Goal: Task Accomplishment & Management: Use online tool/utility

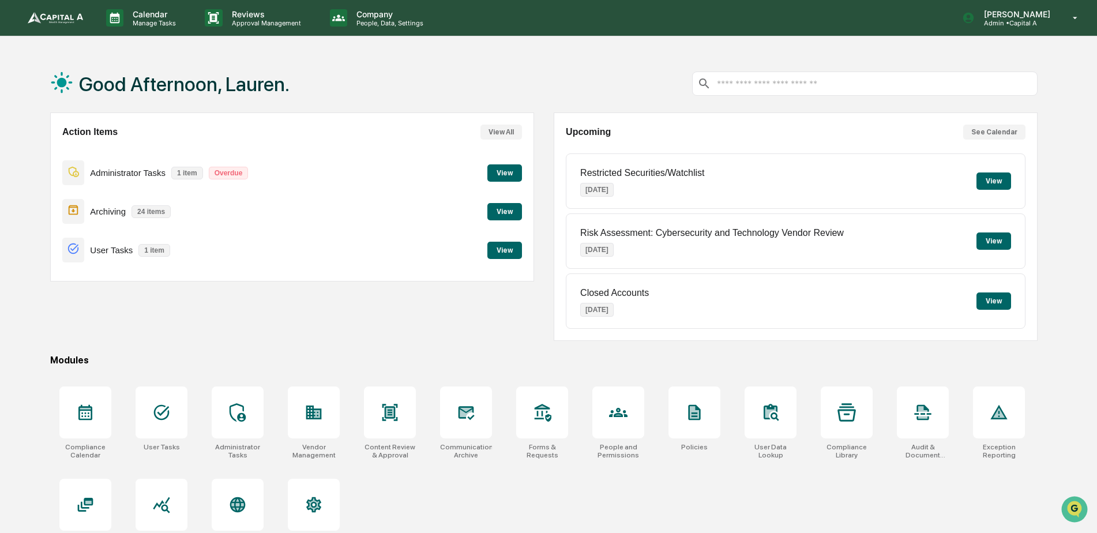
click at [493, 212] on button "View" at bounding box center [504, 211] width 35 height 17
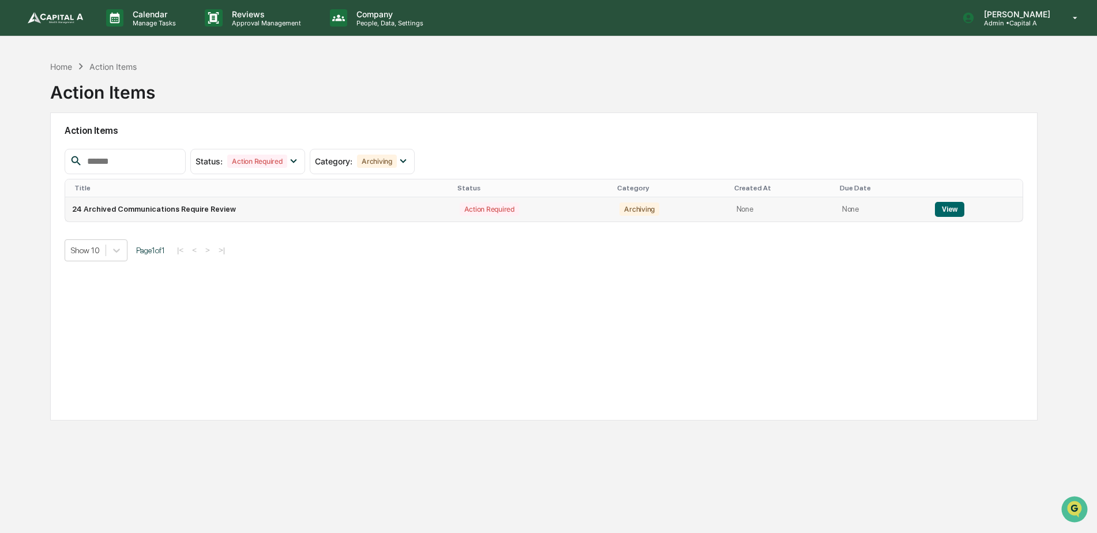
click at [935, 211] on button "View" at bounding box center [949, 209] width 29 height 15
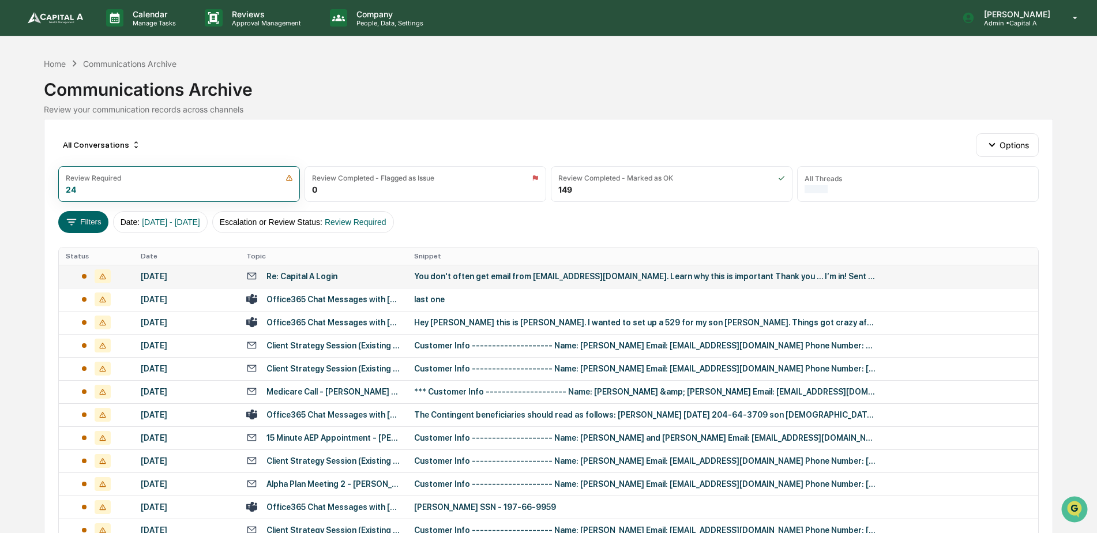
click at [174, 278] on div "[DATE]" at bounding box center [187, 276] width 92 height 9
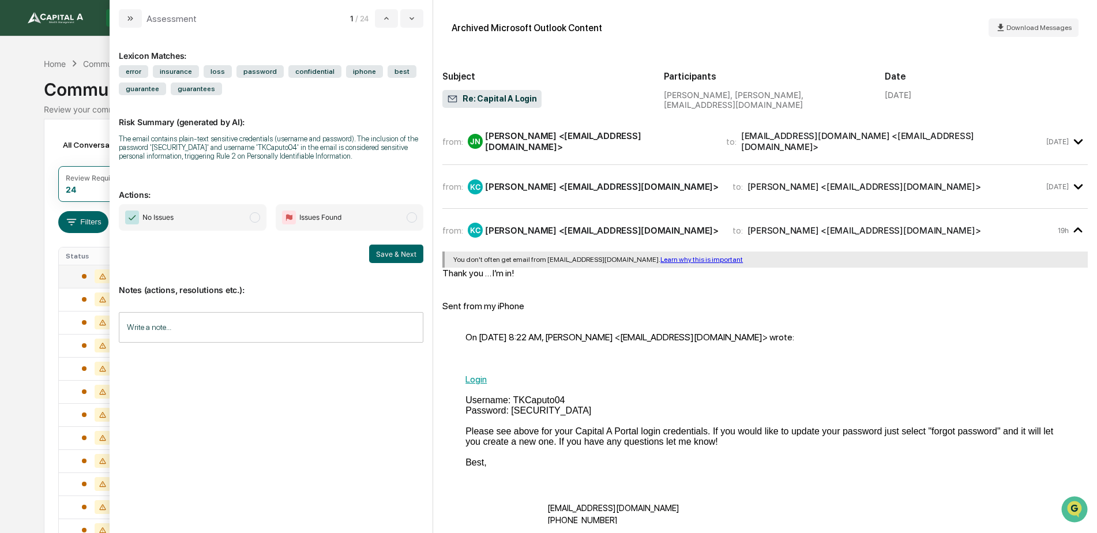
click at [187, 216] on span "No Issues" at bounding box center [193, 217] width 148 height 27
click at [402, 247] on button "Save & Next" at bounding box center [396, 254] width 54 height 18
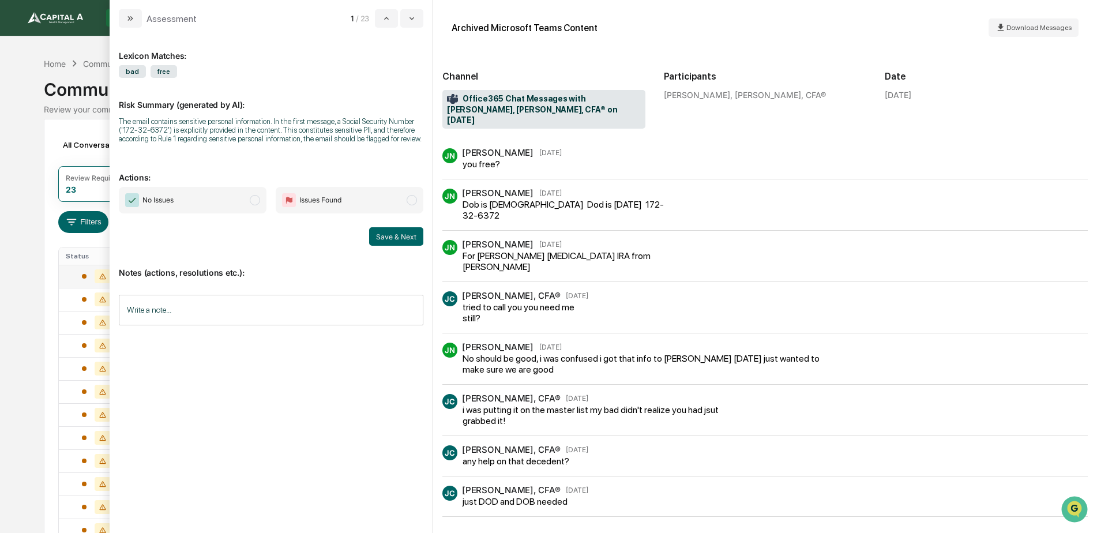
click at [249, 202] on span "No Issues" at bounding box center [193, 200] width 148 height 27
click at [401, 228] on button "Save & Next" at bounding box center [396, 236] width 54 height 18
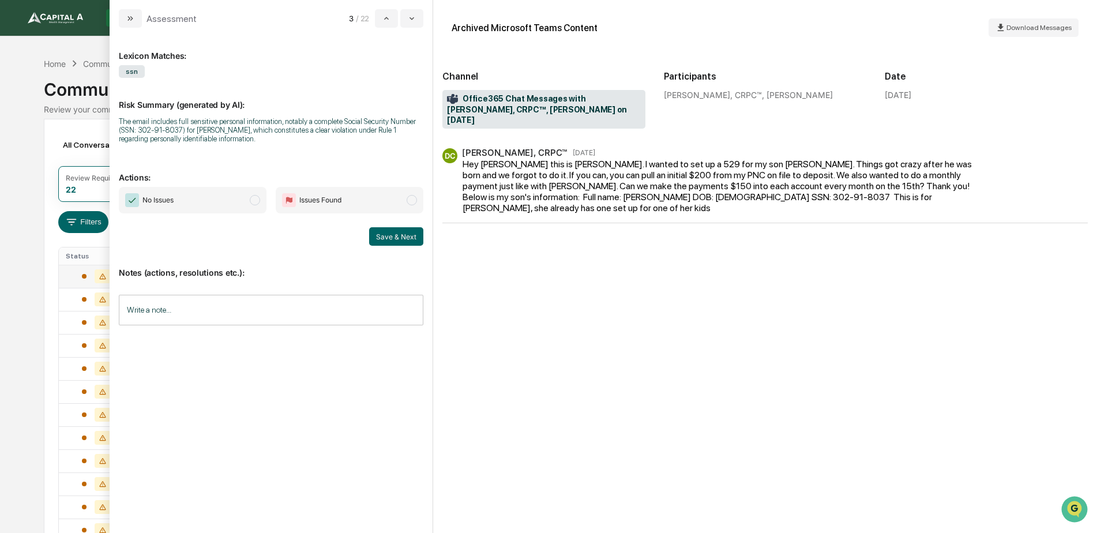
click at [223, 193] on span "No Issues" at bounding box center [193, 200] width 148 height 27
click at [416, 235] on button "Save & Next" at bounding box center [396, 236] width 54 height 18
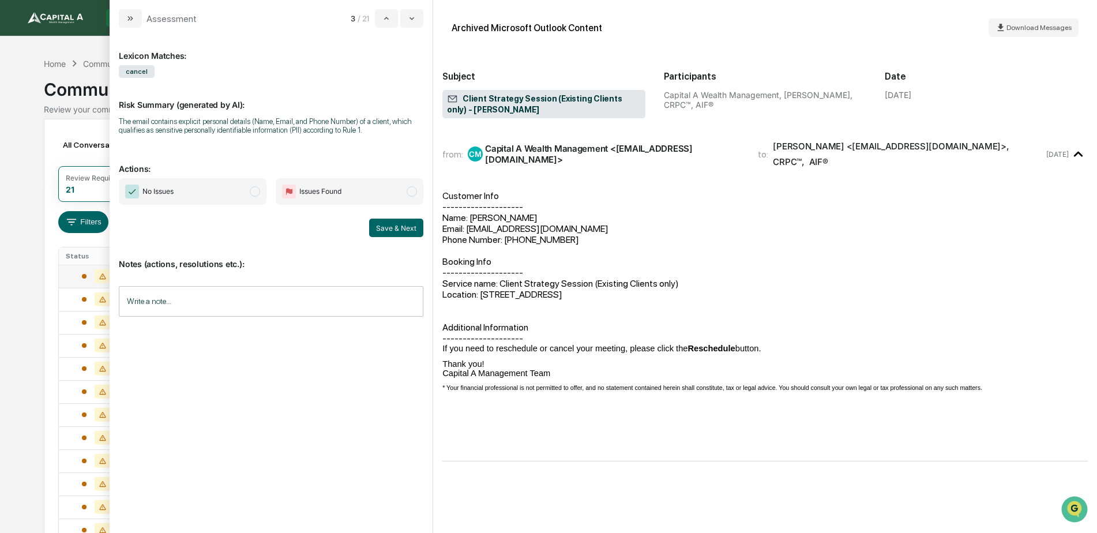
click at [236, 198] on span "No Issues" at bounding box center [193, 191] width 148 height 27
click at [393, 231] on button "Save & Next" at bounding box center [396, 228] width 54 height 18
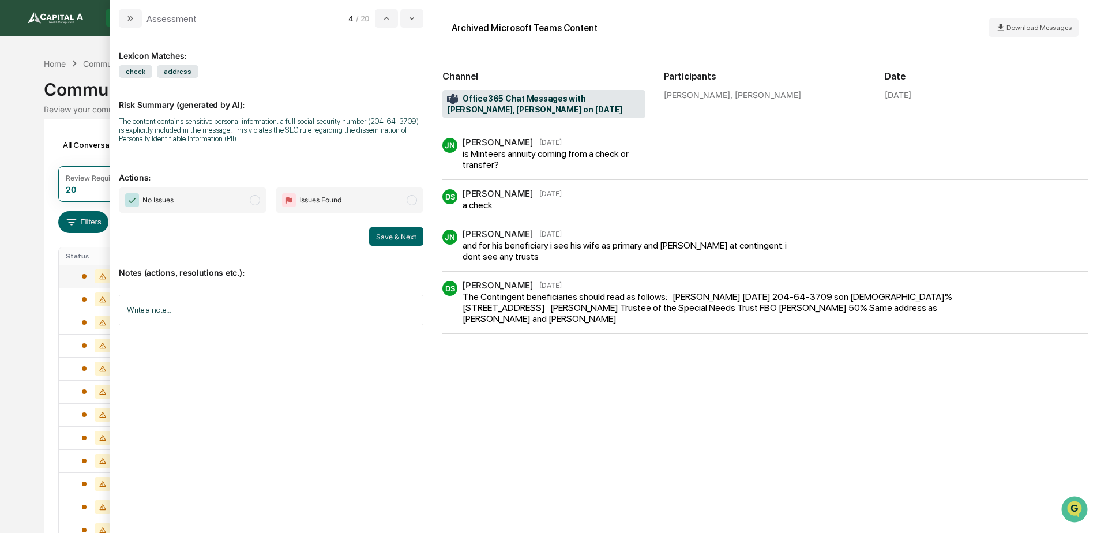
click at [212, 198] on span "No Issues" at bounding box center [193, 200] width 148 height 27
click at [381, 234] on button "Save & Next" at bounding box center [396, 236] width 54 height 18
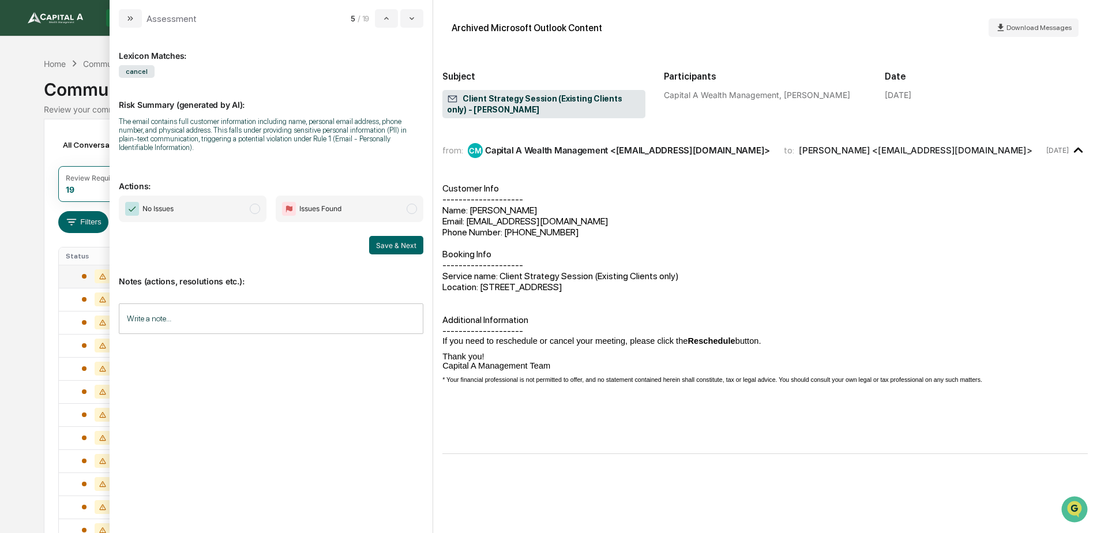
click at [227, 211] on span "No Issues" at bounding box center [193, 209] width 148 height 27
click at [379, 244] on button "Save & Next" at bounding box center [396, 245] width 54 height 18
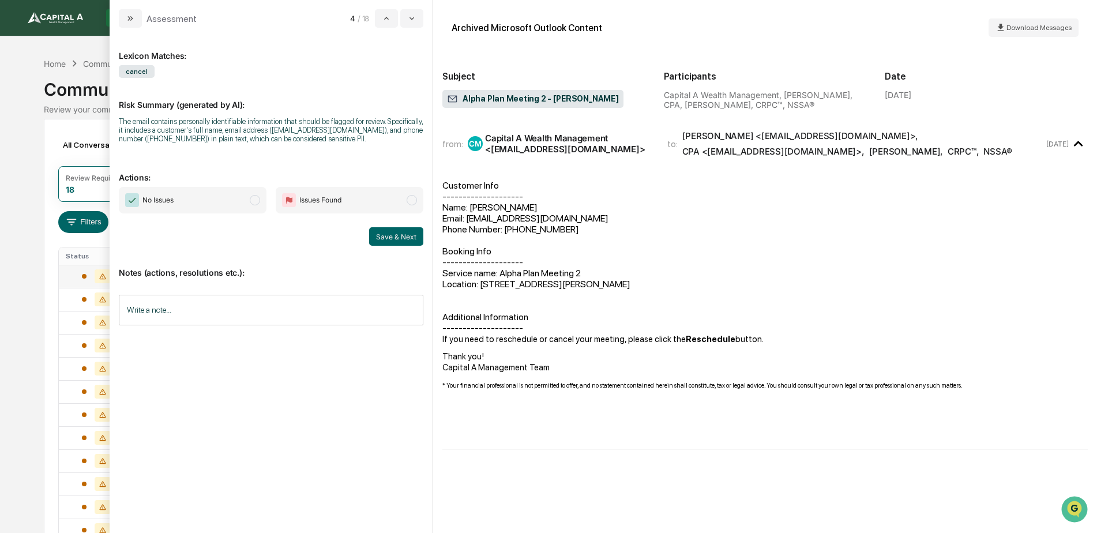
click at [232, 201] on span "No Issues" at bounding box center [193, 200] width 148 height 27
click at [404, 239] on button "Save & Next" at bounding box center [396, 236] width 54 height 18
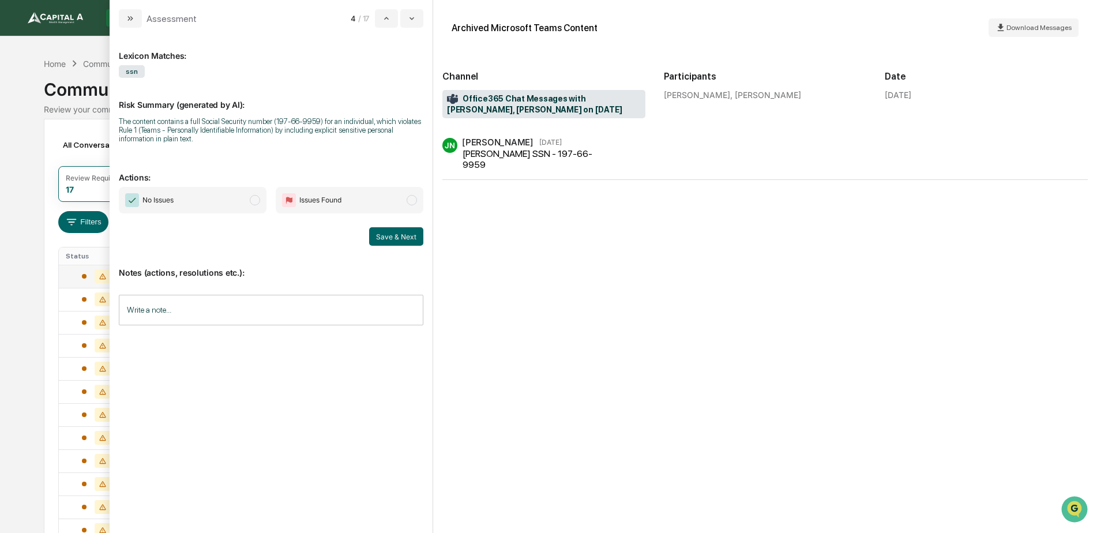
click at [251, 208] on span "No Issues" at bounding box center [193, 200] width 148 height 27
click at [388, 235] on button "Save & Next" at bounding box center [396, 236] width 54 height 18
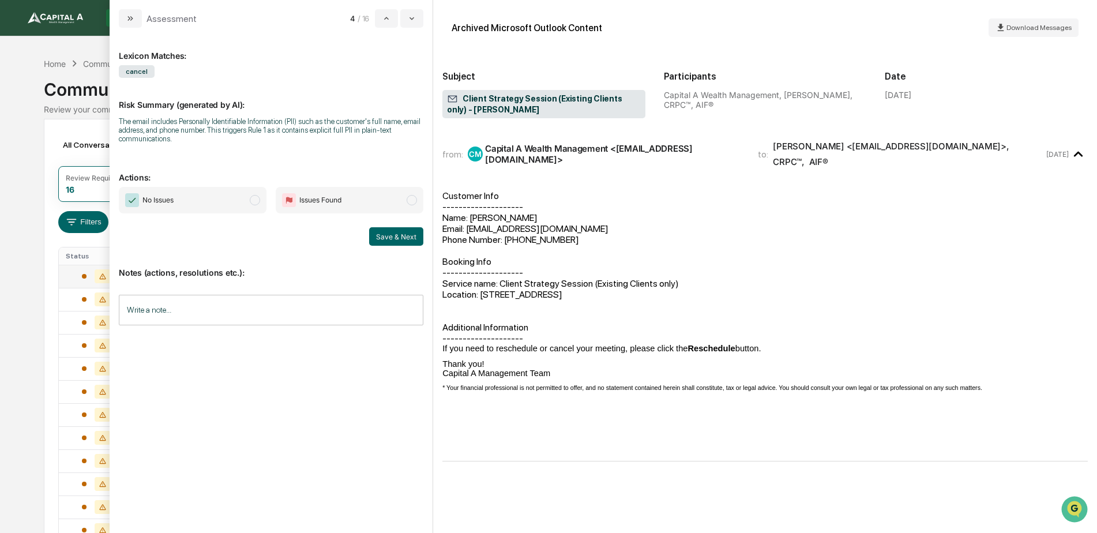
click at [226, 210] on span "No Issues" at bounding box center [193, 200] width 148 height 27
click at [412, 231] on button "Save & Next" at bounding box center [396, 236] width 54 height 18
click at [216, 201] on span "No Issues" at bounding box center [193, 200] width 148 height 27
click at [405, 230] on button "Save & Next" at bounding box center [396, 236] width 54 height 18
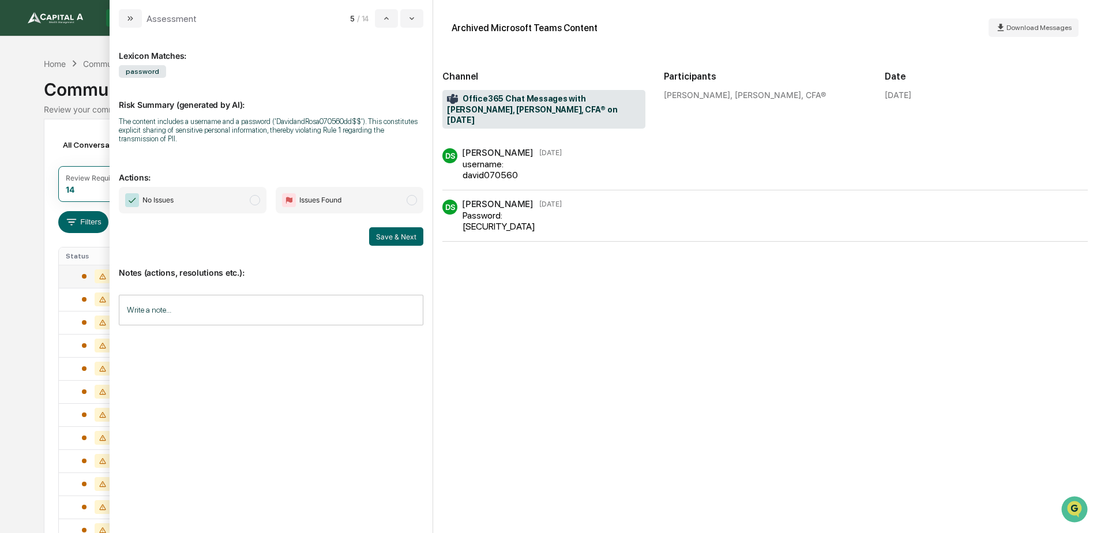
click at [233, 201] on span "No Issues" at bounding box center [193, 200] width 148 height 27
click at [404, 232] on button "Save & Next" at bounding box center [396, 236] width 54 height 18
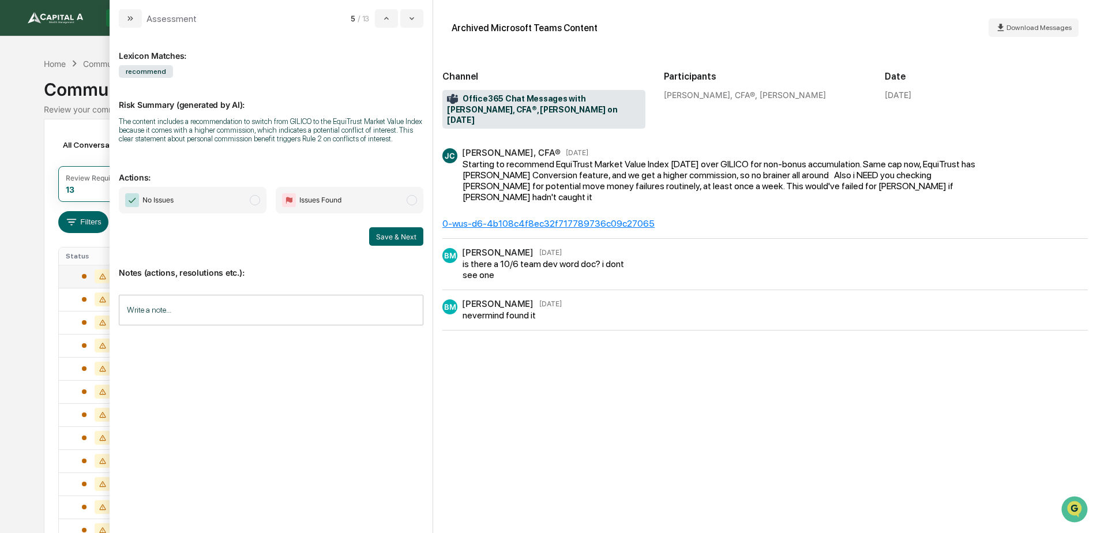
click at [224, 200] on span "No Issues" at bounding box center [193, 200] width 148 height 27
click at [403, 243] on button "Save & Next" at bounding box center [396, 236] width 54 height 18
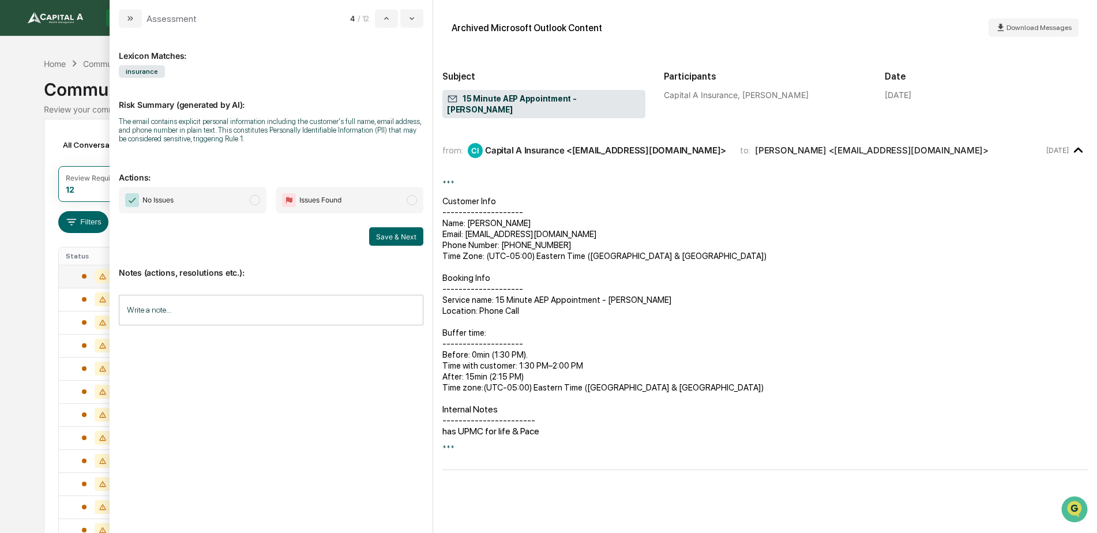
click at [230, 190] on span "No Issues" at bounding box center [193, 200] width 148 height 27
click at [380, 235] on button "Save & Next" at bounding box center [396, 236] width 54 height 18
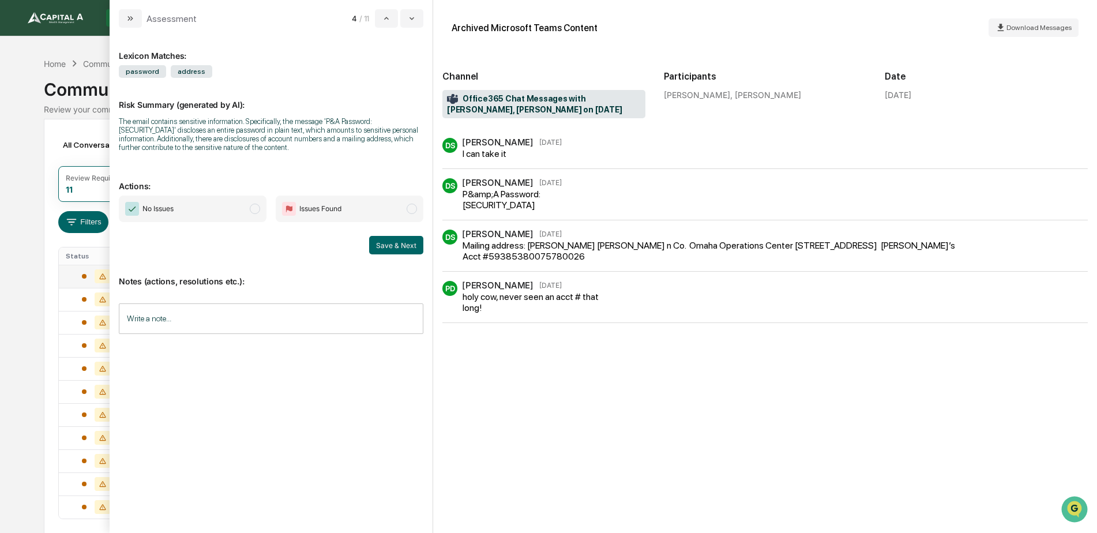
click at [218, 215] on span "No Issues" at bounding box center [193, 209] width 148 height 27
click at [408, 243] on button "Save & Next" at bounding box center [396, 245] width 54 height 18
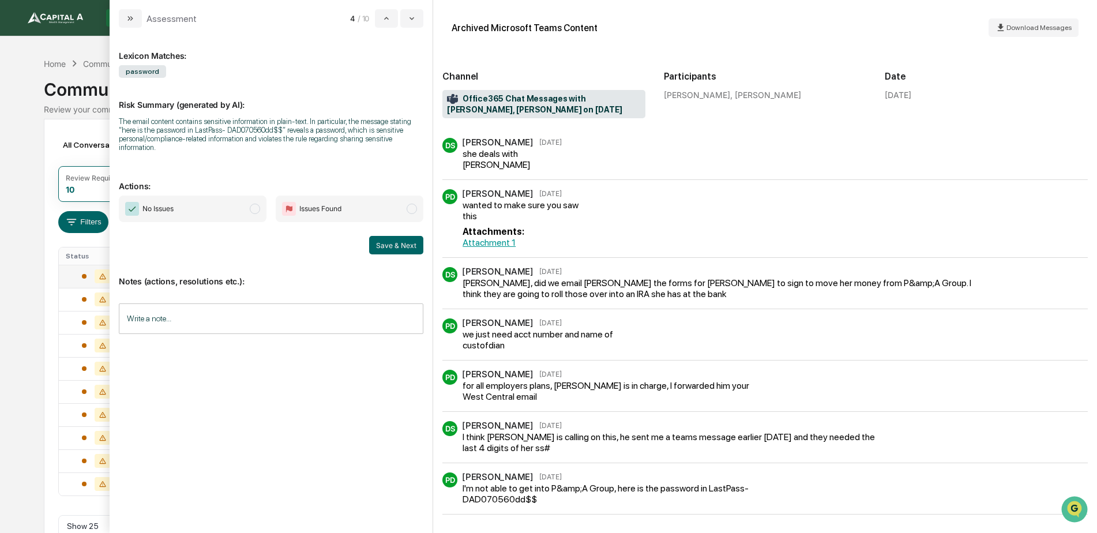
click at [229, 202] on span "No Issues" at bounding box center [193, 209] width 148 height 27
click at [385, 241] on button "Save & Next" at bounding box center [396, 245] width 54 height 18
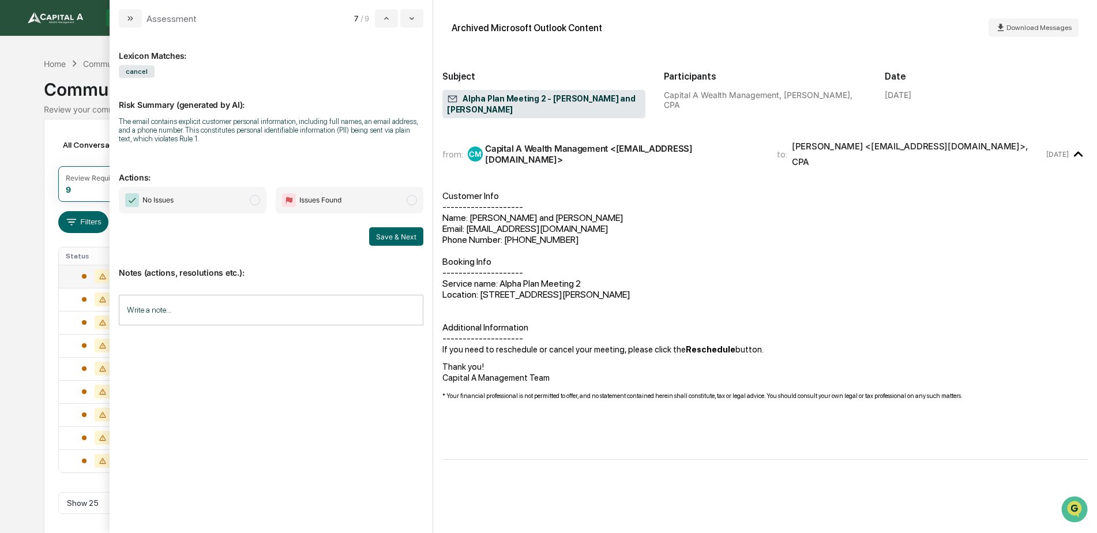
click at [213, 193] on span "No Issues" at bounding box center [193, 200] width 148 height 27
click at [422, 247] on div "Notes (actions, resolutions etc.): Write a note... Write a note..." at bounding box center [271, 292] width 305 height 93
click at [409, 235] on button "Save & Next" at bounding box center [396, 236] width 54 height 18
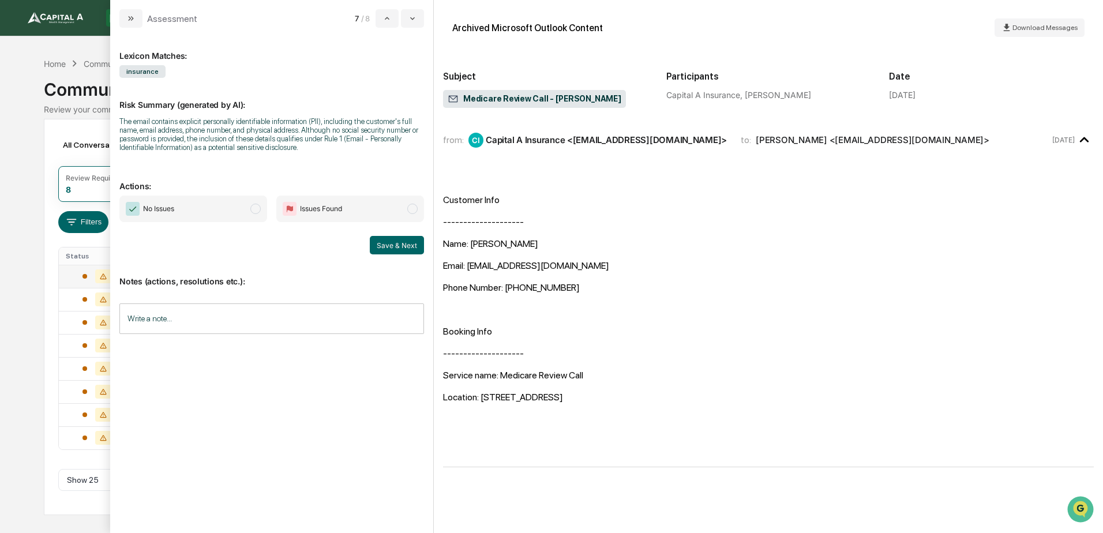
click at [234, 213] on span "No Issues" at bounding box center [193, 209] width 148 height 27
click at [386, 243] on button "Save & Next" at bounding box center [397, 245] width 54 height 18
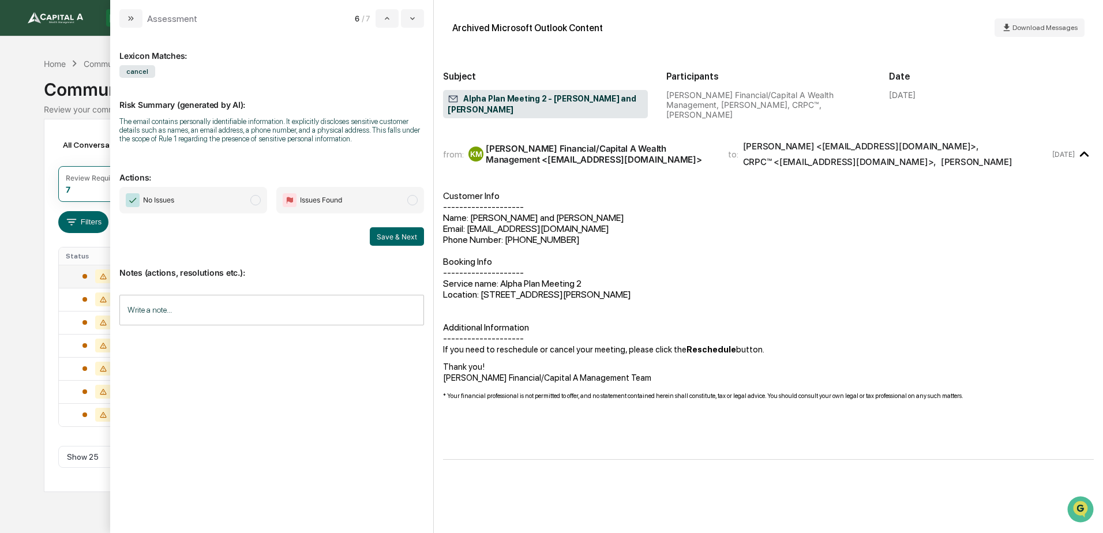
click at [238, 206] on span "No Issues" at bounding box center [193, 200] width 148 height 27
click at [408, 238] on button "Save & Next" at bounding box center [397, 236] width 54 height 18
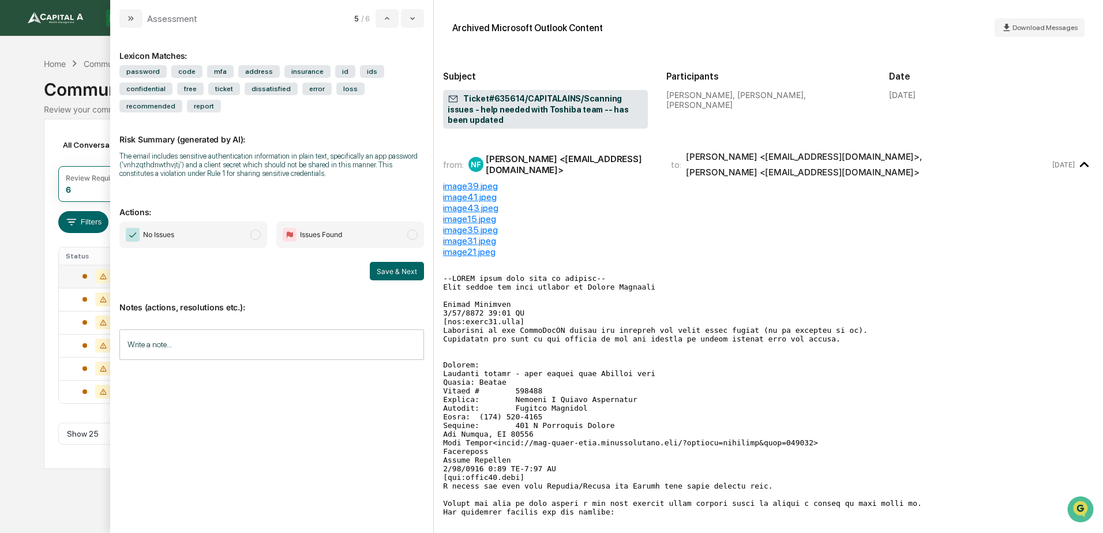
click at [226, 221] on span "No Issues" at bounding box center [193, 234] width 148 height 27
click at [410, 262] on button "Save & Next" at bounding box center [397, 271] width 54 height 18
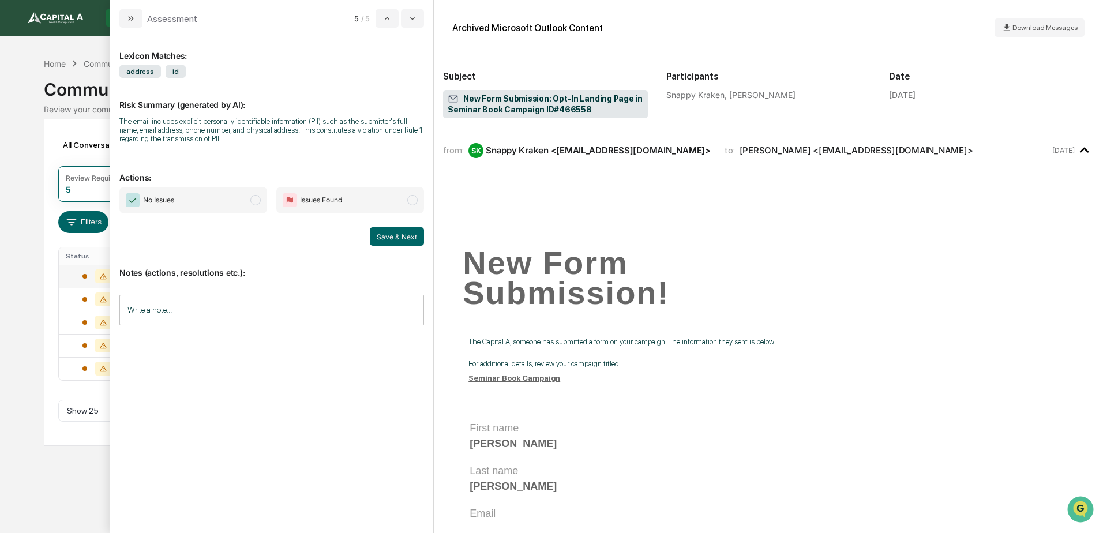
click at [226, 201] on span "No Issues" at bounding box center [193, 200] width 148 height 27
click at [389, 242] on button "Save & Next" at bounding box center [397, 236] width 54 height 18
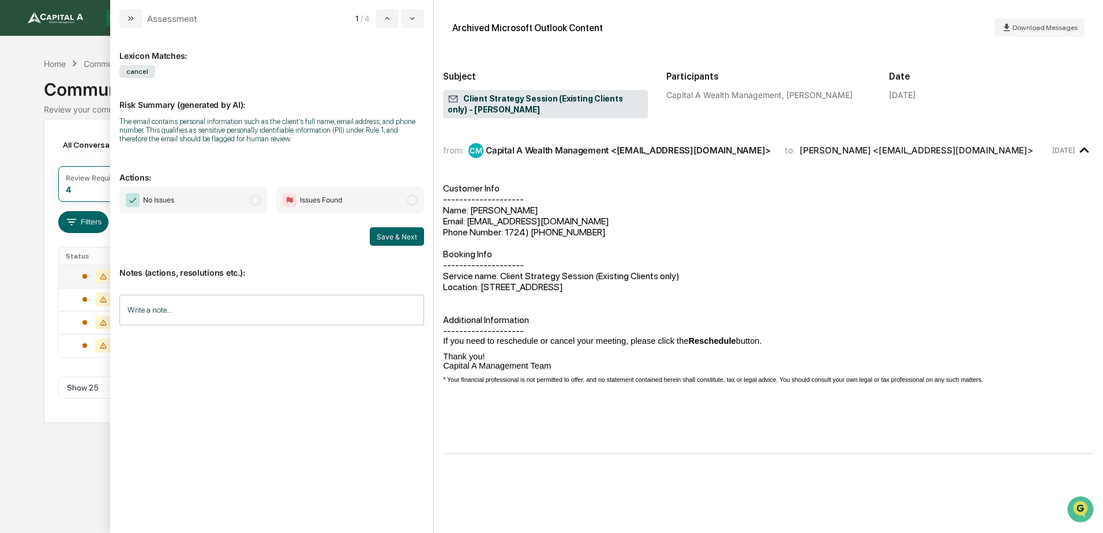
click at [212, 203] on span "No Issues" at bounding box center [193, 200] width 148 height 27
click at [409, 237] on button "Save & Next" at bounding box center [397, 236] width 54 height 18
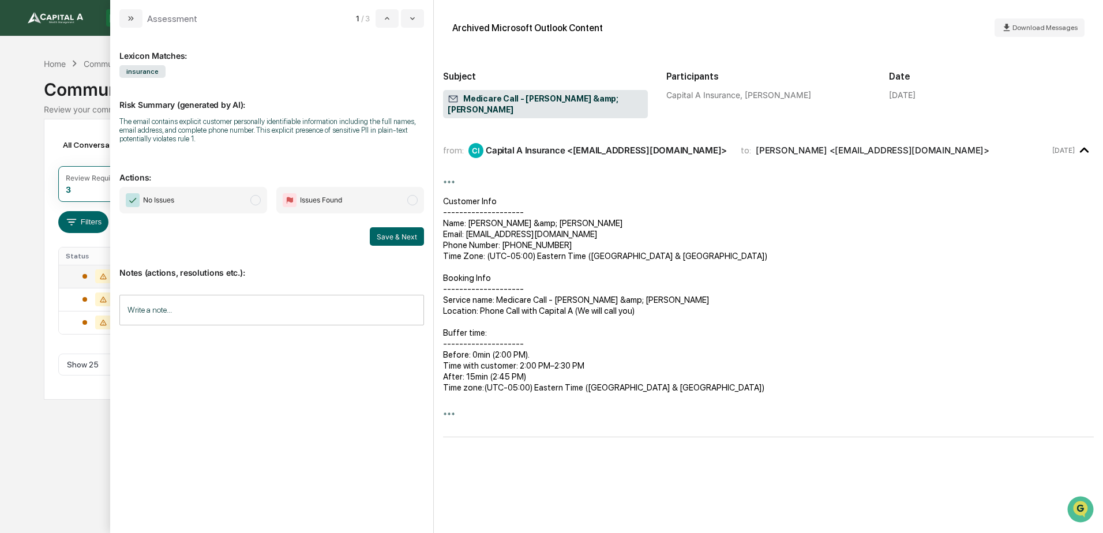
click at [251, 205] on span "No Issues" at bounding box center [193, 200] width 148 height 27
drag, startPoint x: 380, startPoint y: 237, endPoint x: 375, endPoint y: 230, distance: 8.3
click at [379, 236] on button "Save & Next" at bounding box center [397, 236] width 54 height 18
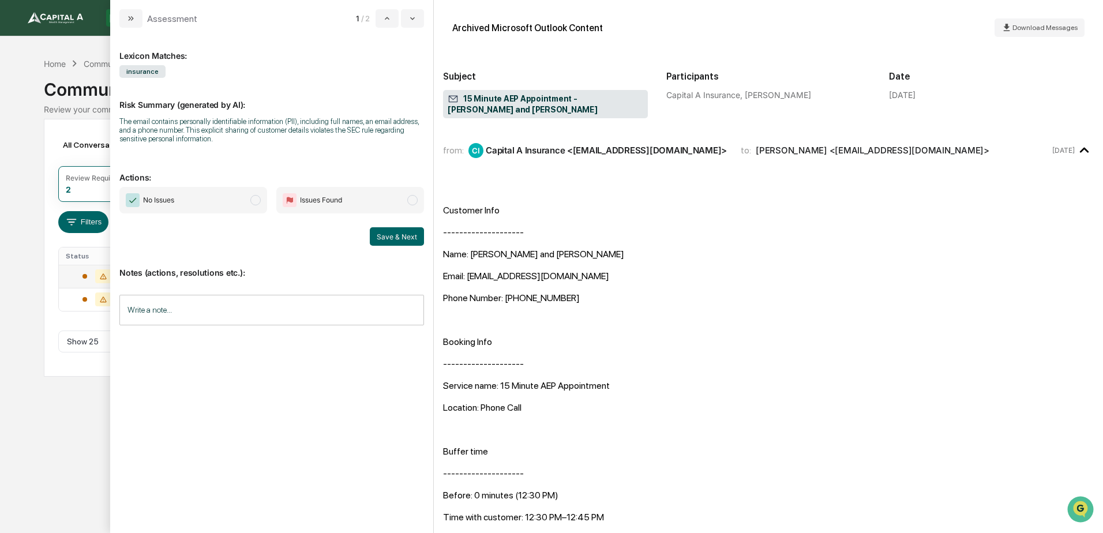
click at [216, 195] on span "No Issues" at bounding box center [193, 200] width 148 height 27
click at [387, 239] on button "Save & Next" at bounding box center [397, 236] width 54 height 18
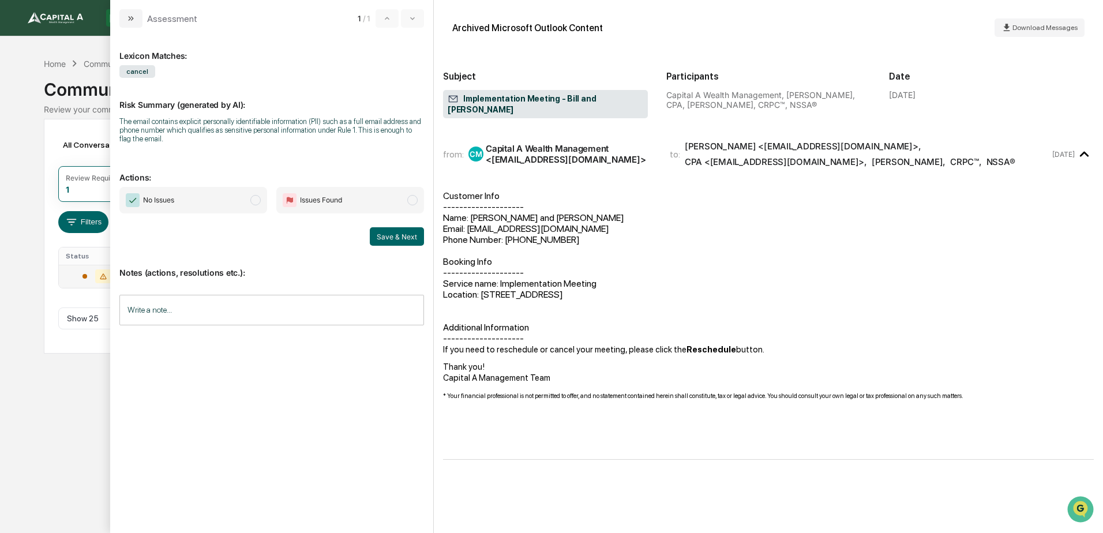
click at [227, 199] on span "No Issues" at bounding box center [193, 200] width 148 height 27
click at [406, 238] on button "Save & Next" at bounding box center [397, 236] width 54 height 18
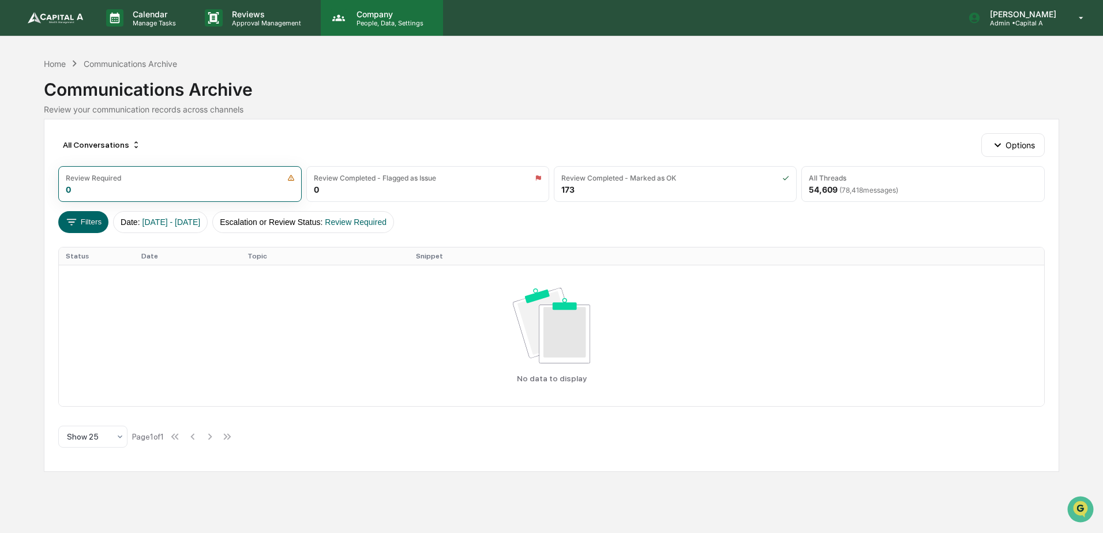
click at [369, 27] on div "Company People, Data, Settings" at bounding box center [382, 18] width 122 height 36
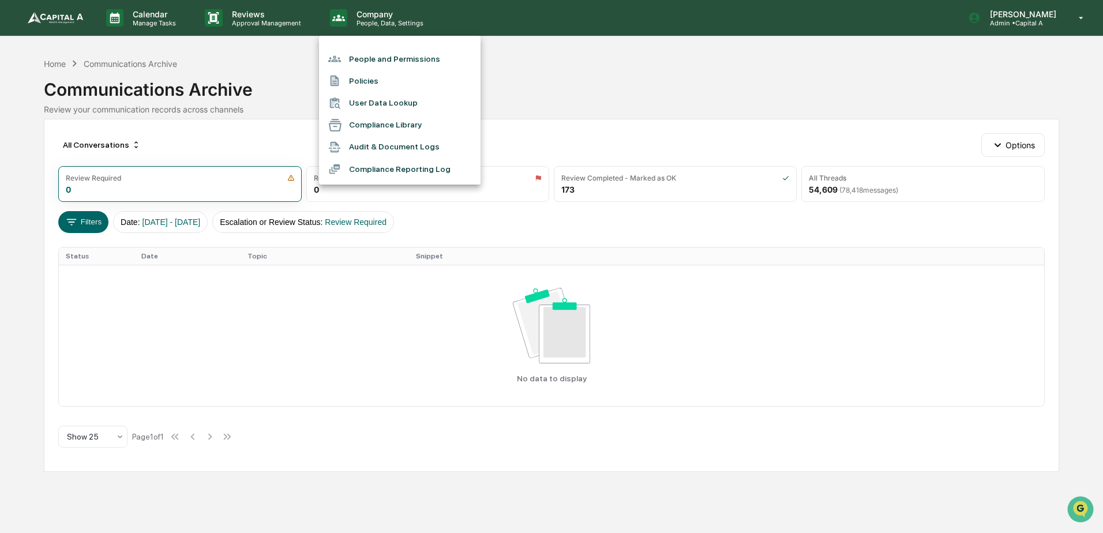
click at [176, 18] on div at bounding box center [551, 266] width 1103 height 533
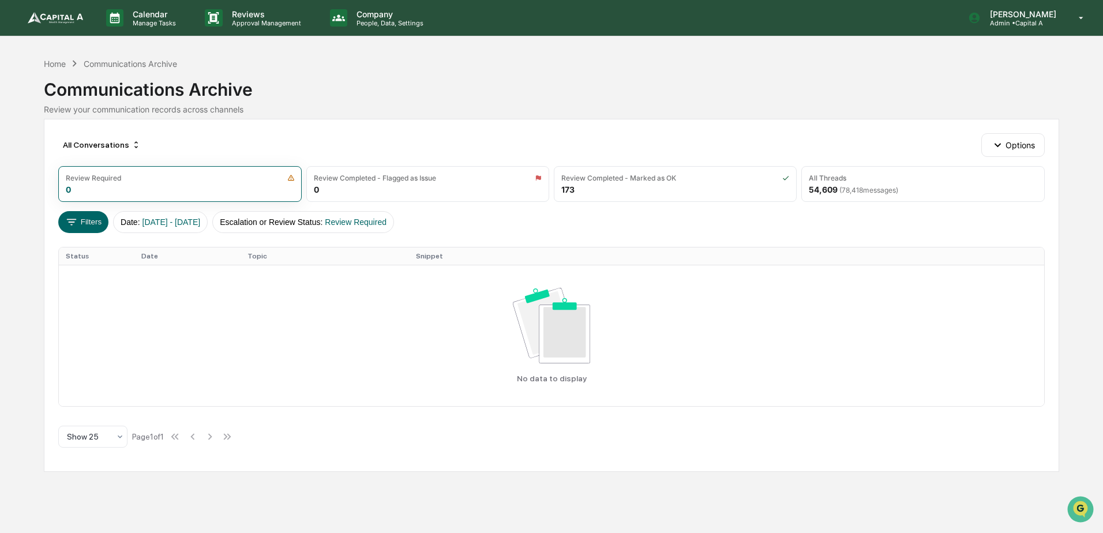
click at [32, 20] on img at bounding box center [55, 18] width 55 height 12
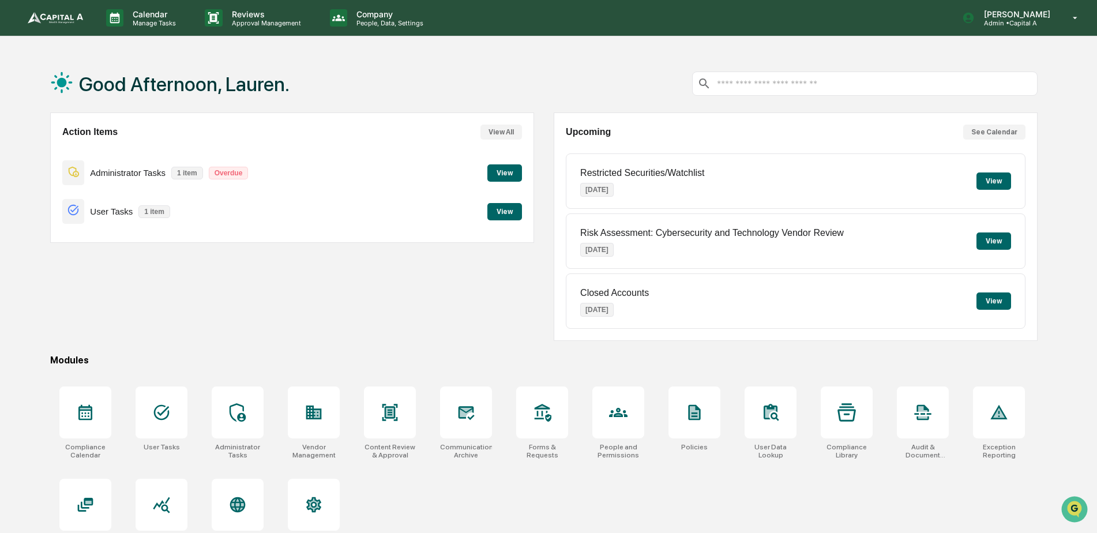
click at [510, 211] on button "View" at bounding box center [504, 211] width 35 height 17
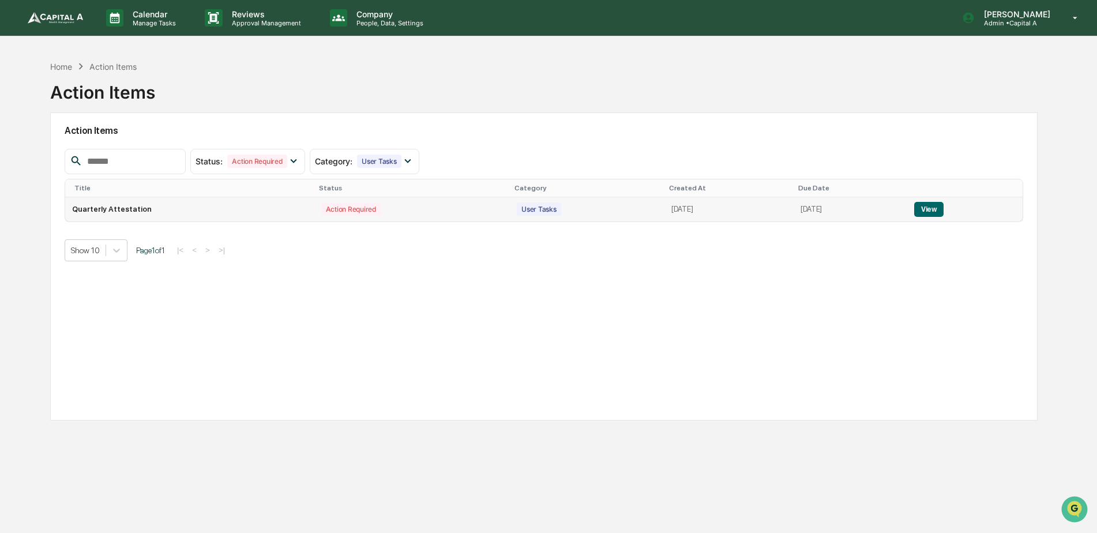
click at [944, 210] on button "View" at bounding box center [928, 209] width 29 height 15
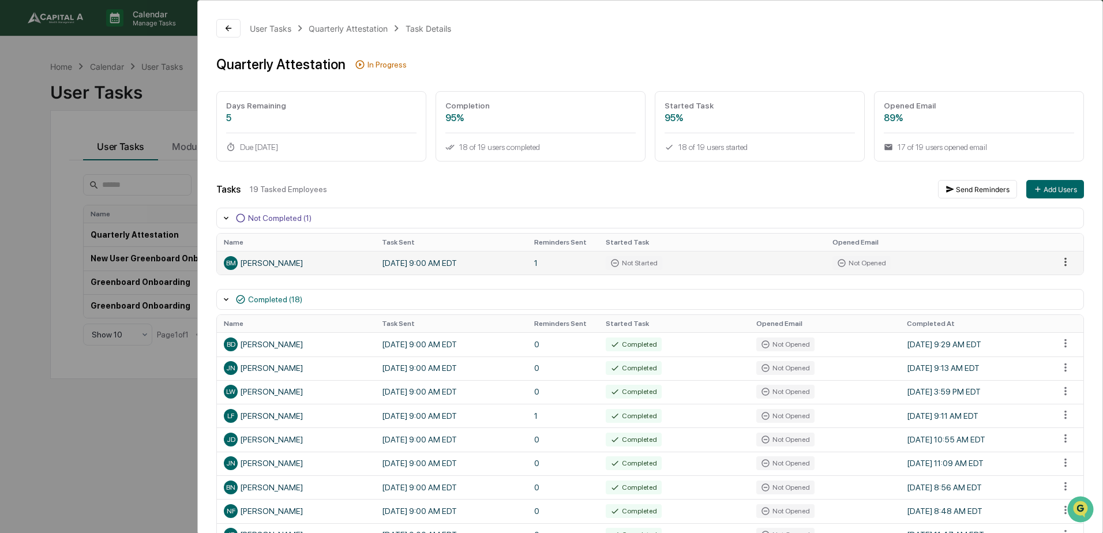
click at [1056, 259] on html "Calendar Manage Tasks Reviews Approval Management Company People, Data, Setting…" at bounding box center [551, 266] width 1103 height 533
click at [1057, 295] on div "Send Reminder" at bounding box center [1059, 301] width 87 height 18
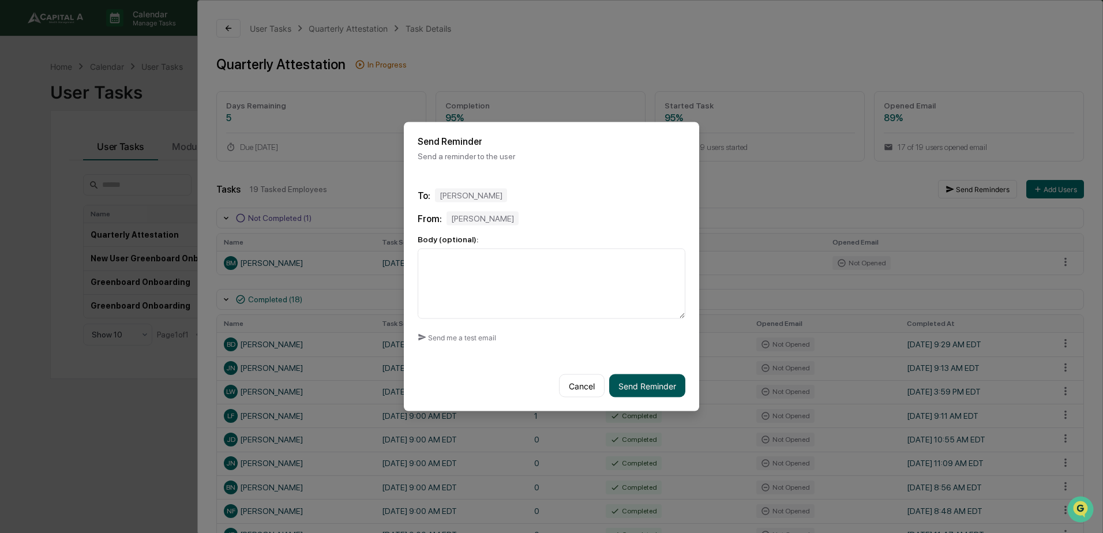
click at [635, 375] on button "Send Reminder" at bounding box center [647, 385] width 76 height 23
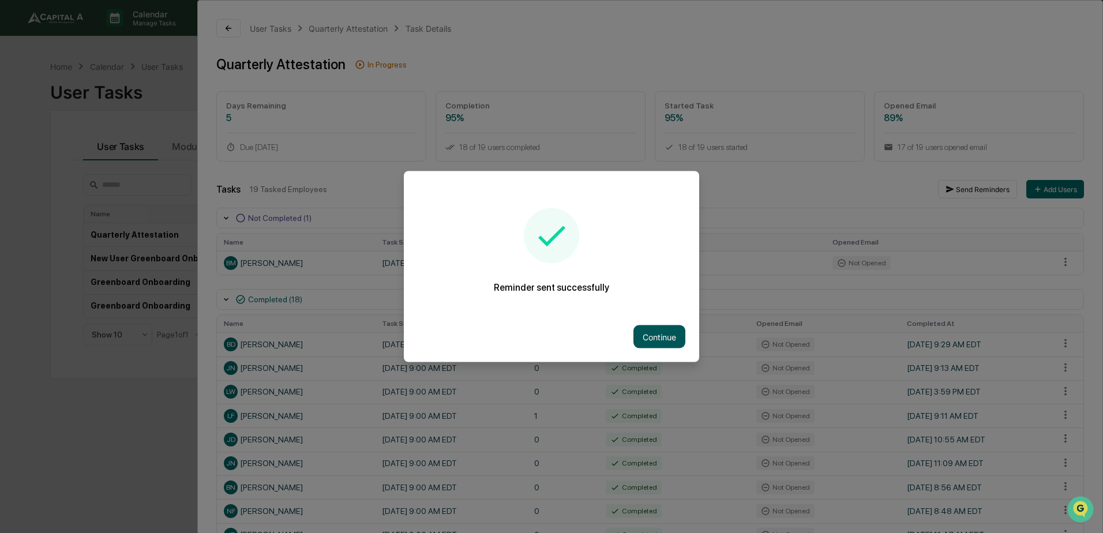
click at [665, 335] on button "Continue" at bounding box center [659, 336] width 52 height 23
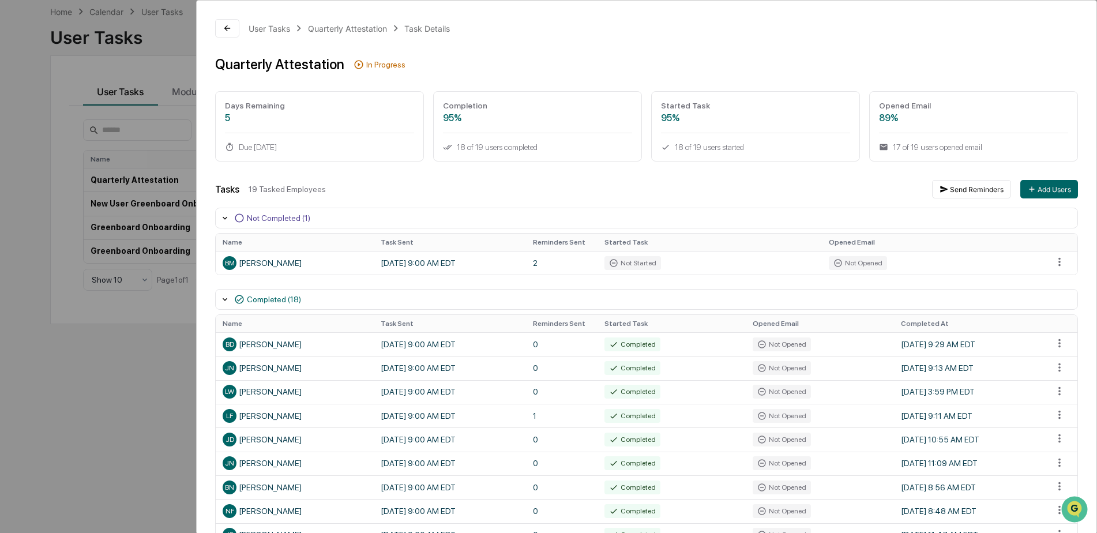
click at [40, 100] on div "User Tasks Quarterly Attestation Task Details Quarterly Attestation In Progress…" at bounding box center [548, 266] width 1097 height 533
